Goal: Task Accomplishment & Management: Complete application form

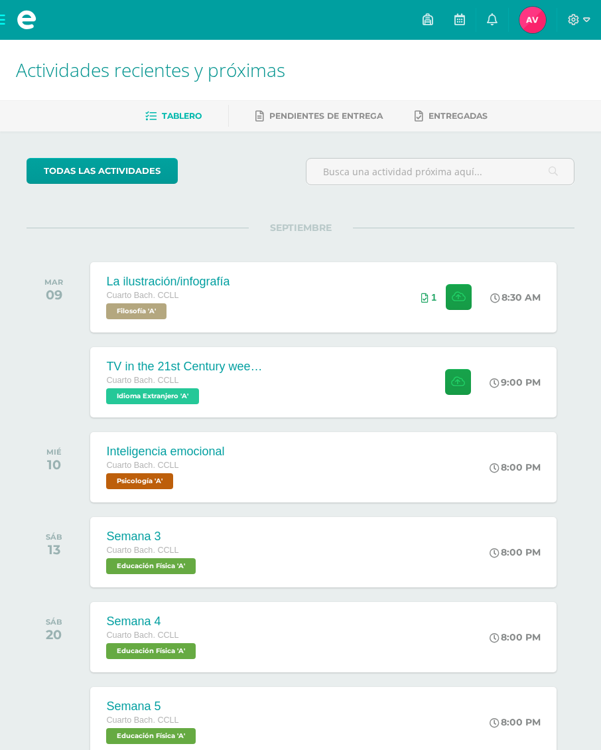
click at [404, 392] on div "TV in the 21st Century week 5 Cuarto [PERSON_NAME]. CCLL Idioma Extranjero 'A' …" at bounding box center [323, 382] width 466 height 70
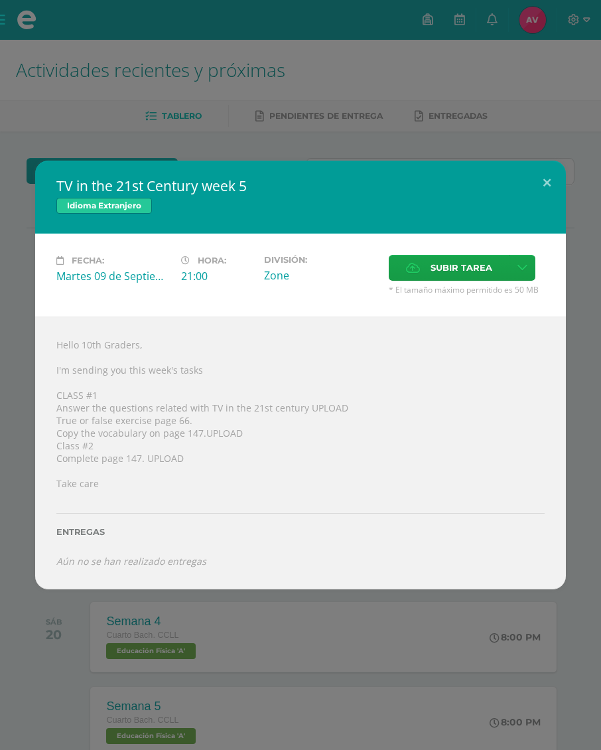
click at [481, 275] on label "Subir tarea" at bounding box center [449, 268] width 121 height 26
click at [0, 0] on input "Subir tarea" at bounding box center [0, 0] width 0 height 0
click at [441, 258] on span "Subir tarea" at bounding box center [462, 268] width 62 height 25
click at [0, 0] on input "Subir tarea" at bounding box center [0, 0] width 0 height 0
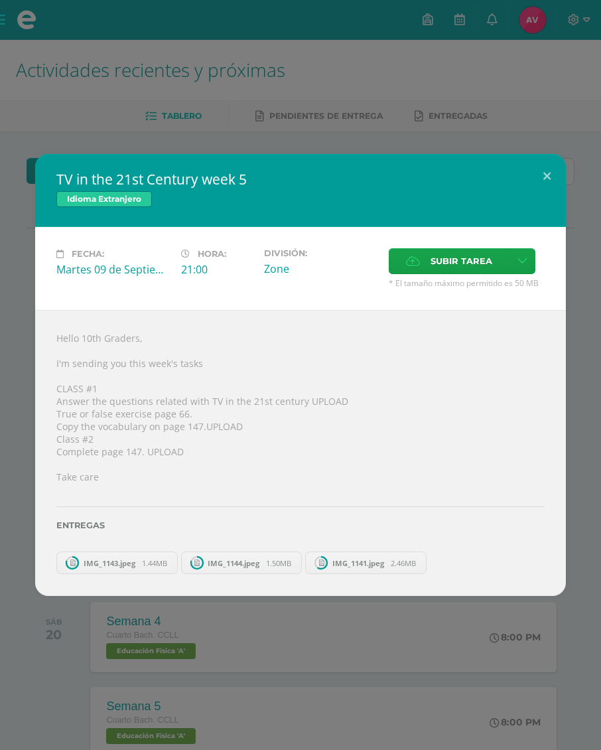
click at [569, 430] on div "TV in the 21st Century week 5 Idioma Extranjero Fecha: Martes 09 de Septiembre …" at bounding box center [300, 375] width 601 height 750
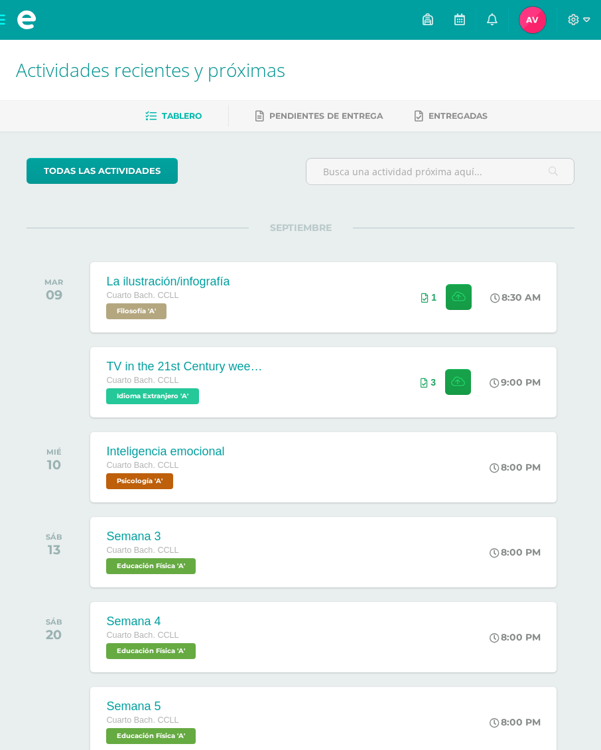
click at [155, 376] on span "Cuarto Bach. CCLL" at bounding box center [142, 380] width 72 height 9
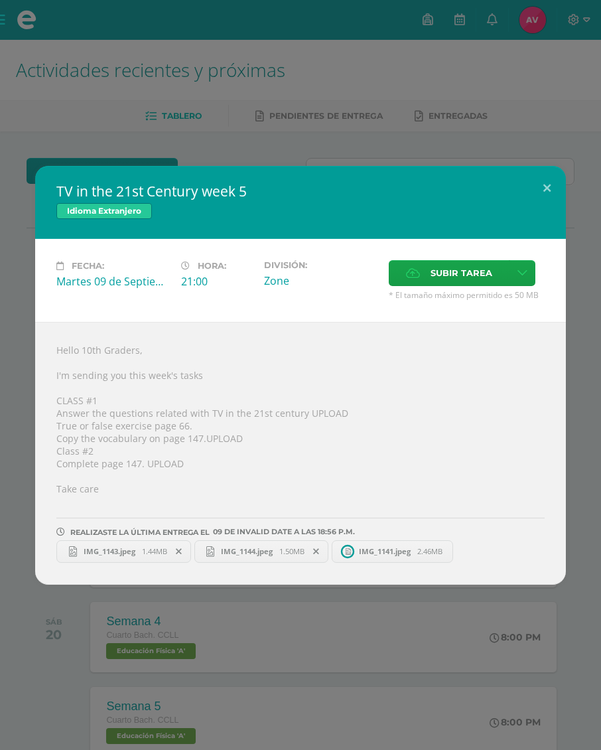
click at [88, 546] on link "IMG_1143.jpeg 1.44MB" at bounding box center [123, 551] width 135 height 23
click at [272, 556] on span "IMG_1144.jpeg" at bounding box center [246, 551] width 65 height 10
click at [393, 555] on span "IMG_1141.jpeg" at bounding box center [385, 551] width 65 height 10
click at [457, 556] on icon at bounding box center [454, 551] width 6 height 9
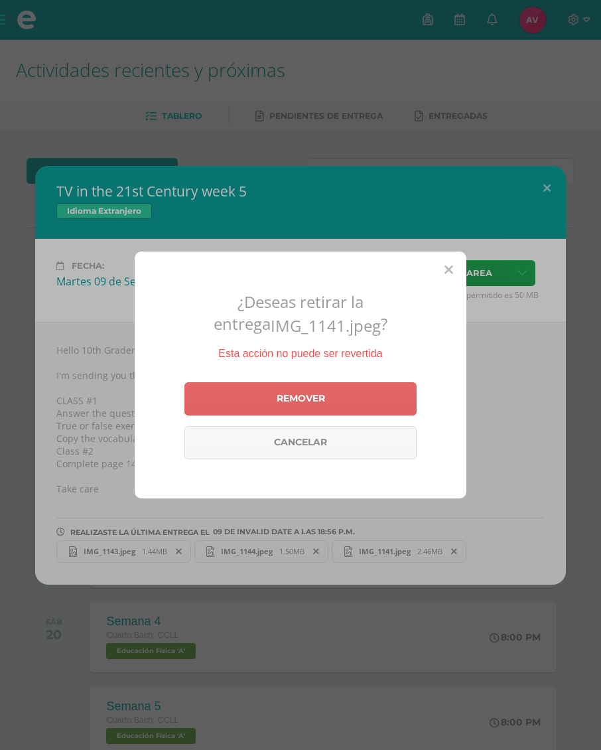
click at [380, 406] on link "Remover" at bounding box center [301, 398] width 232 height 33
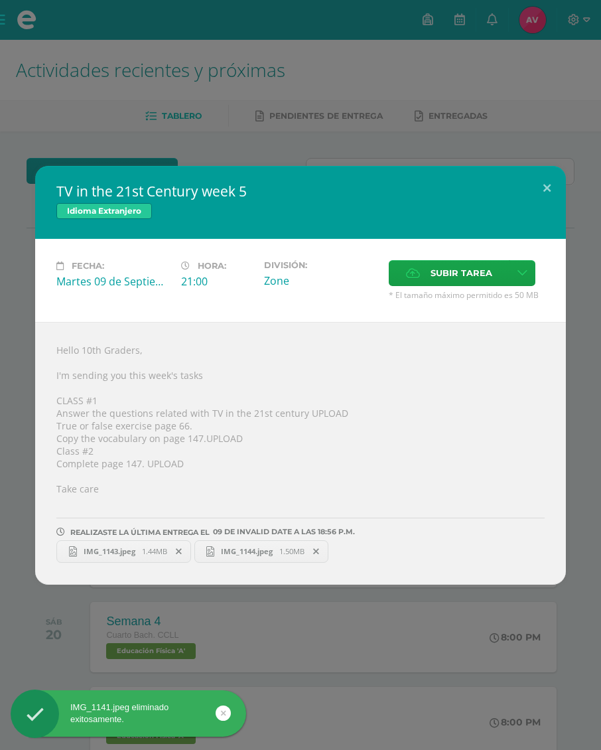
click at [477, 267] on span "Subir tarea" at bounding box center [462, 273] width 62 height 25
click at [0, 0] on input "Subir tarea" at bounding box center [0, 0] width 0 height 0
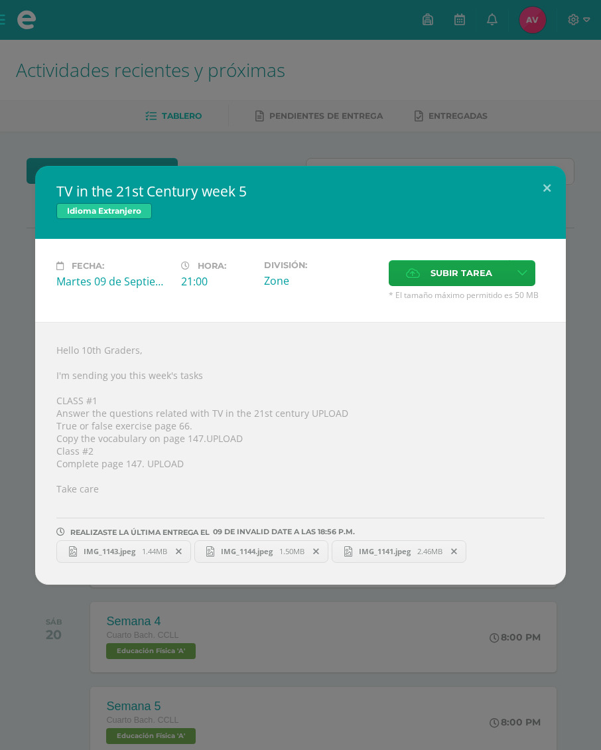
click at [416, 520] on div "REALIZASTE LA ÚLTIMA ENTREGA EL 09 DE Invalid Date A LAS 18:56 P.M." at bounding box center [300, 521] width 489 height 31
click at [393, 556] on span "IMG_1141.jpeg" at bounding box center [385, 551] width 65 height 10
click at [552, 186] on button at bounding box center [547, 188] width 38 height 45
